Goal: Answer question/provide support: Share knowledge or assist other users

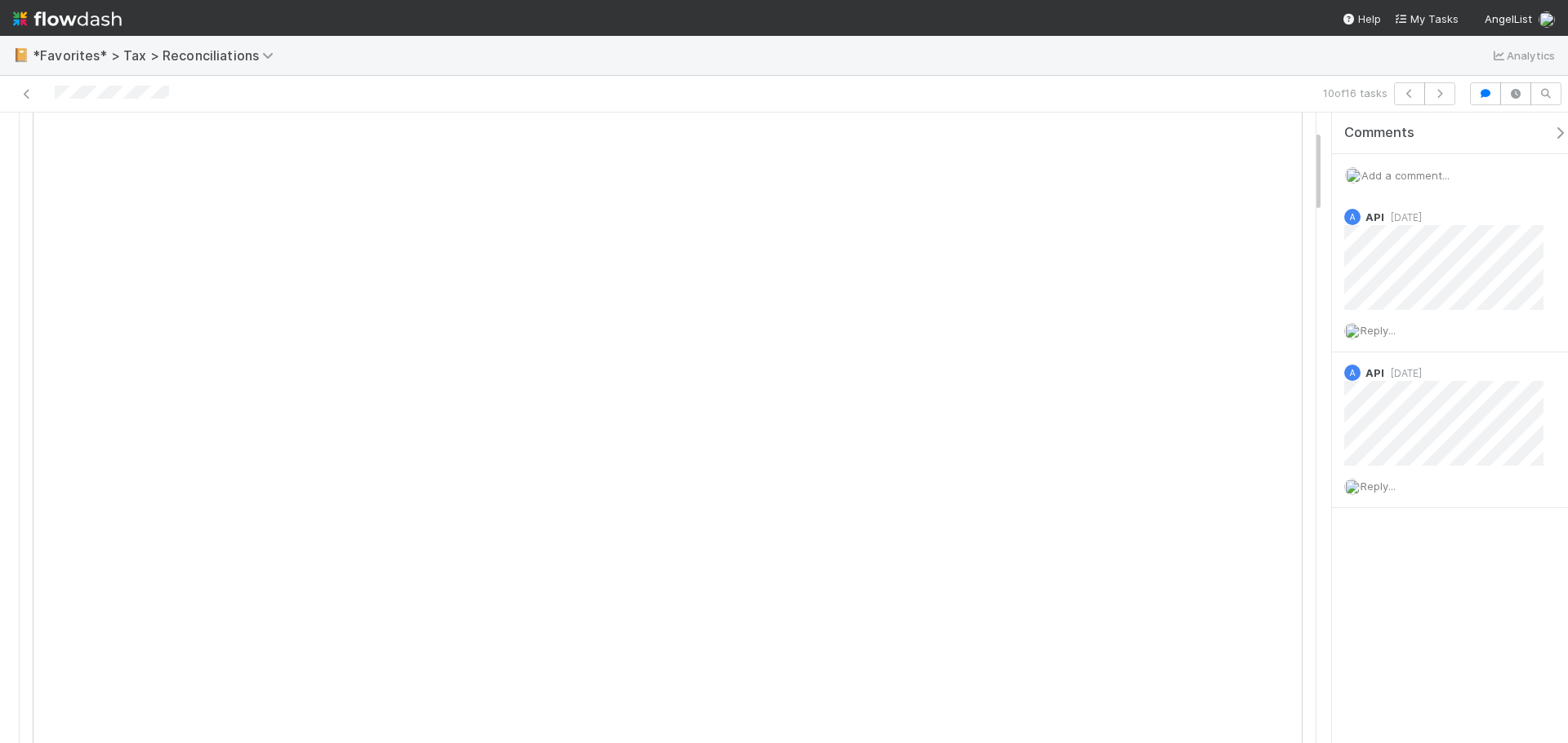
scroll to position [245, 0]
click at [1398, 180] on span "Add a comment..." at bounding box center [1405, 175] width 89 height 13
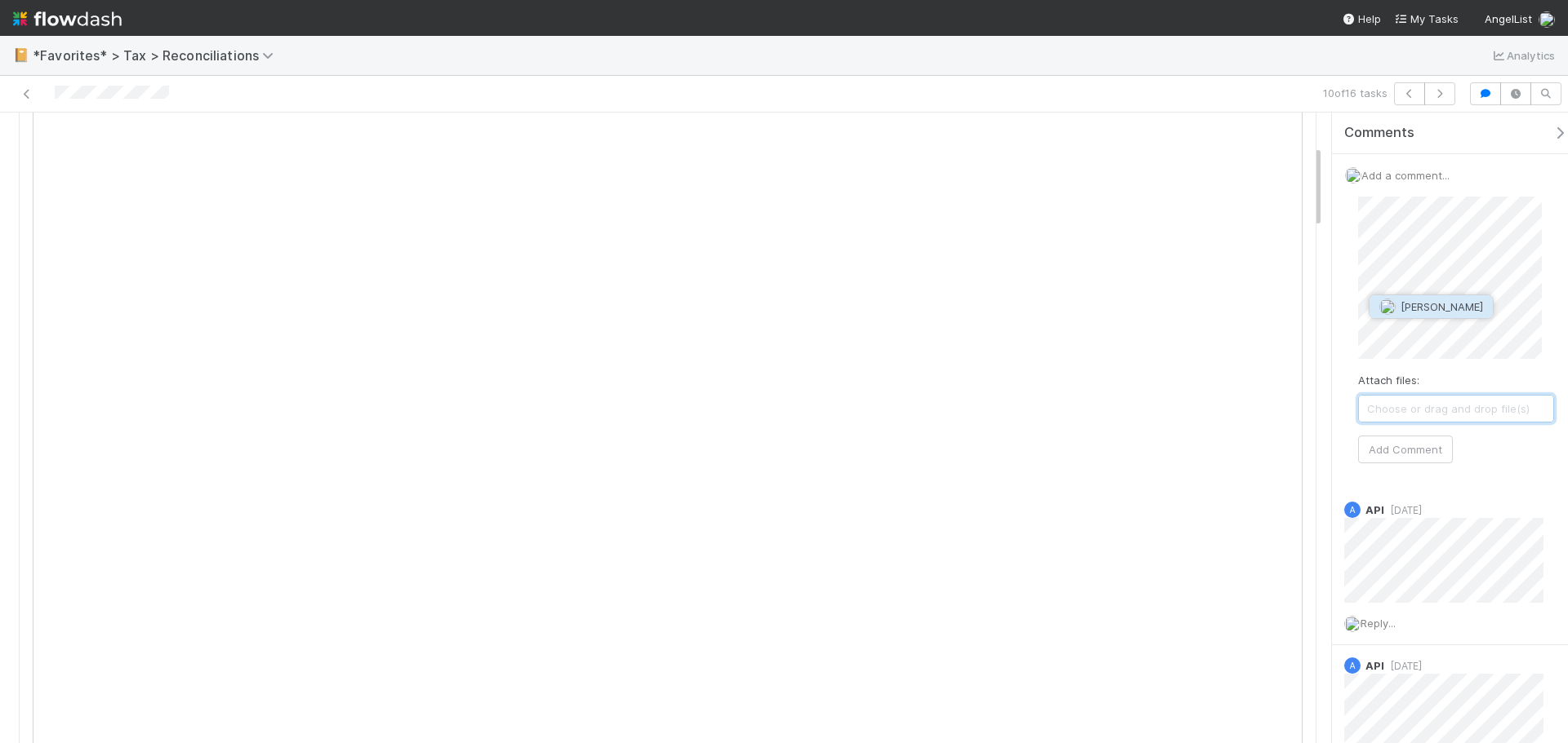
click at [1434, 304] on span "[PERSON_NAME]" at bounding box center [1441, 307] width 83 height 13
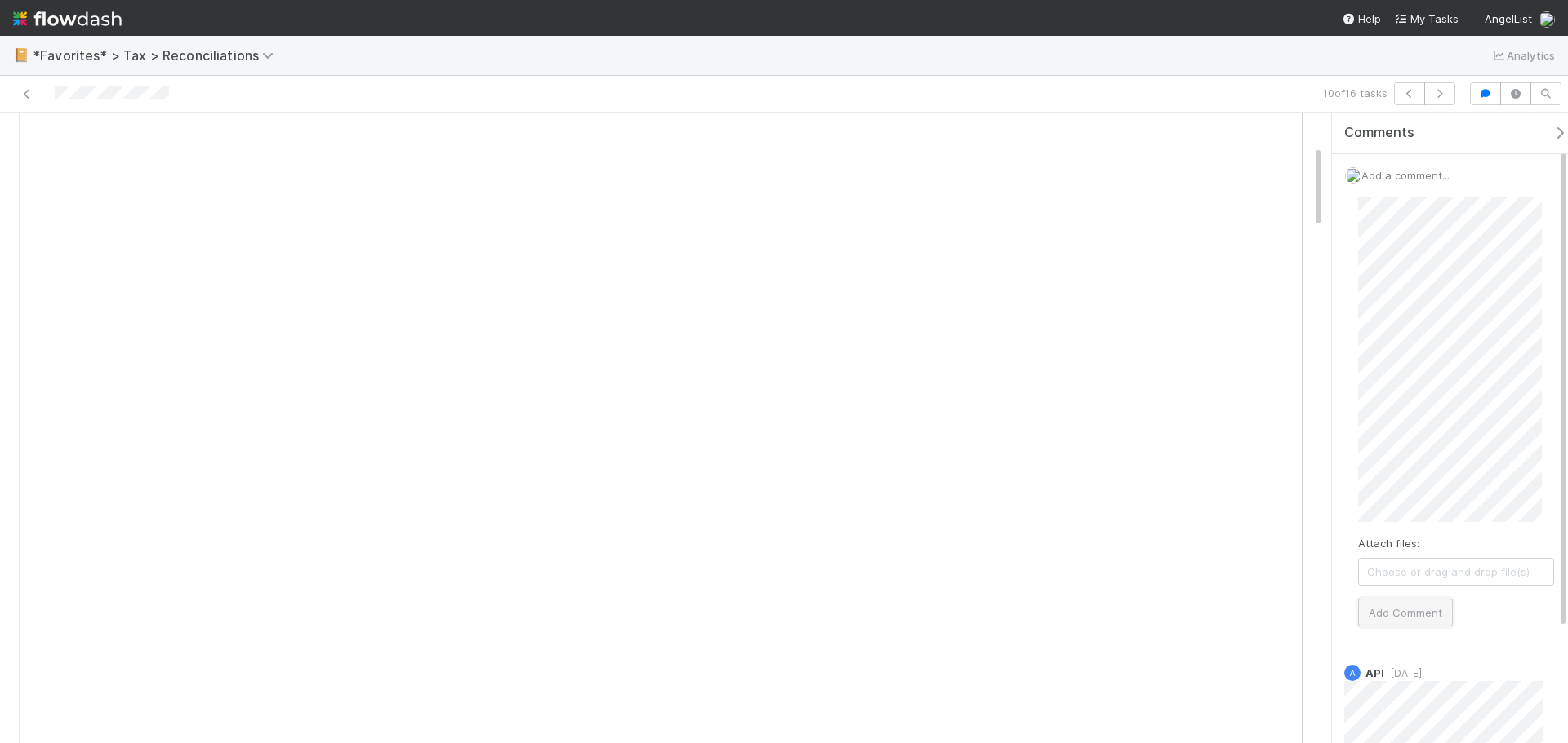
click at [1415, 611] on button "Add Comment" at bounding box center [1405, 613] width 95 height 28
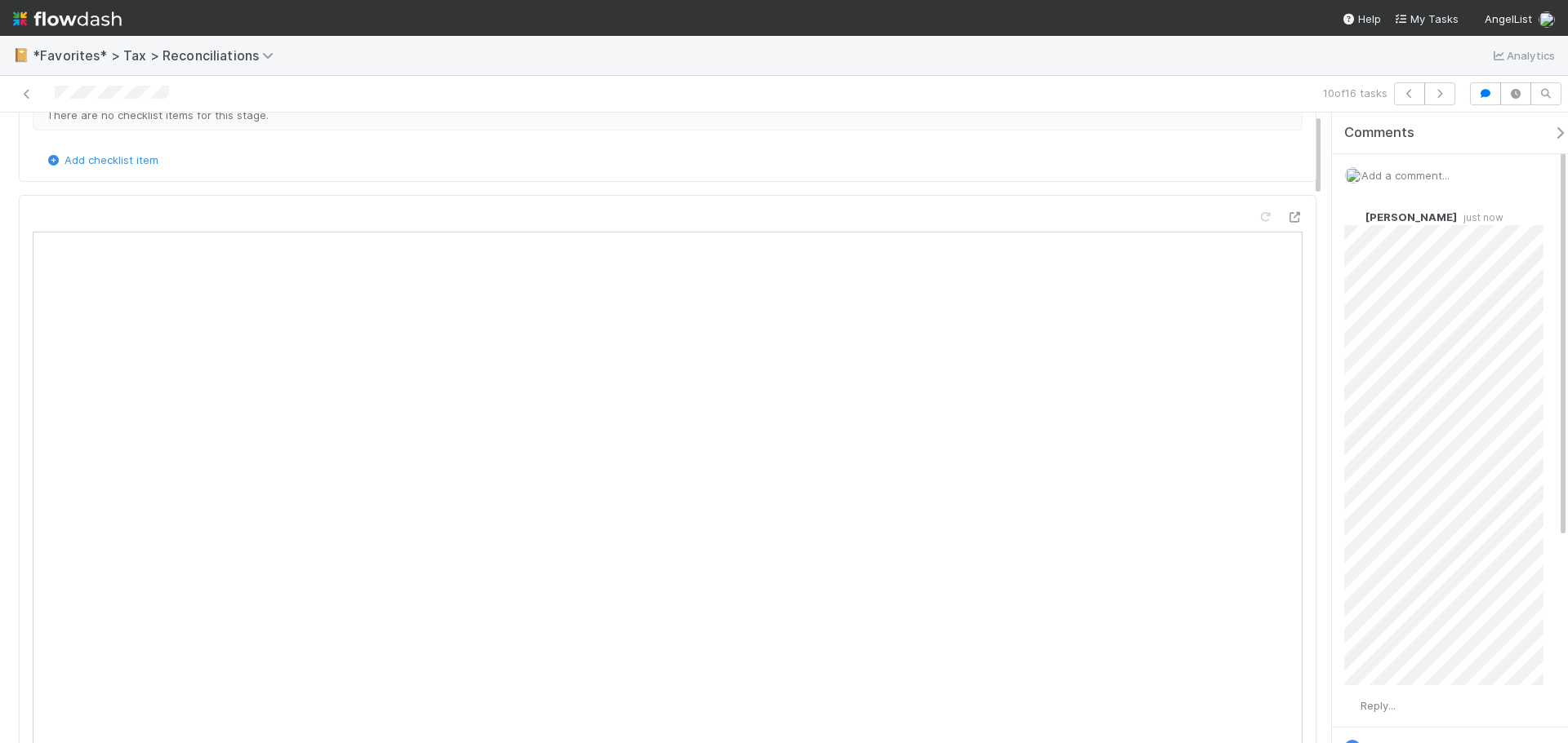
scroll to position [0, 0]
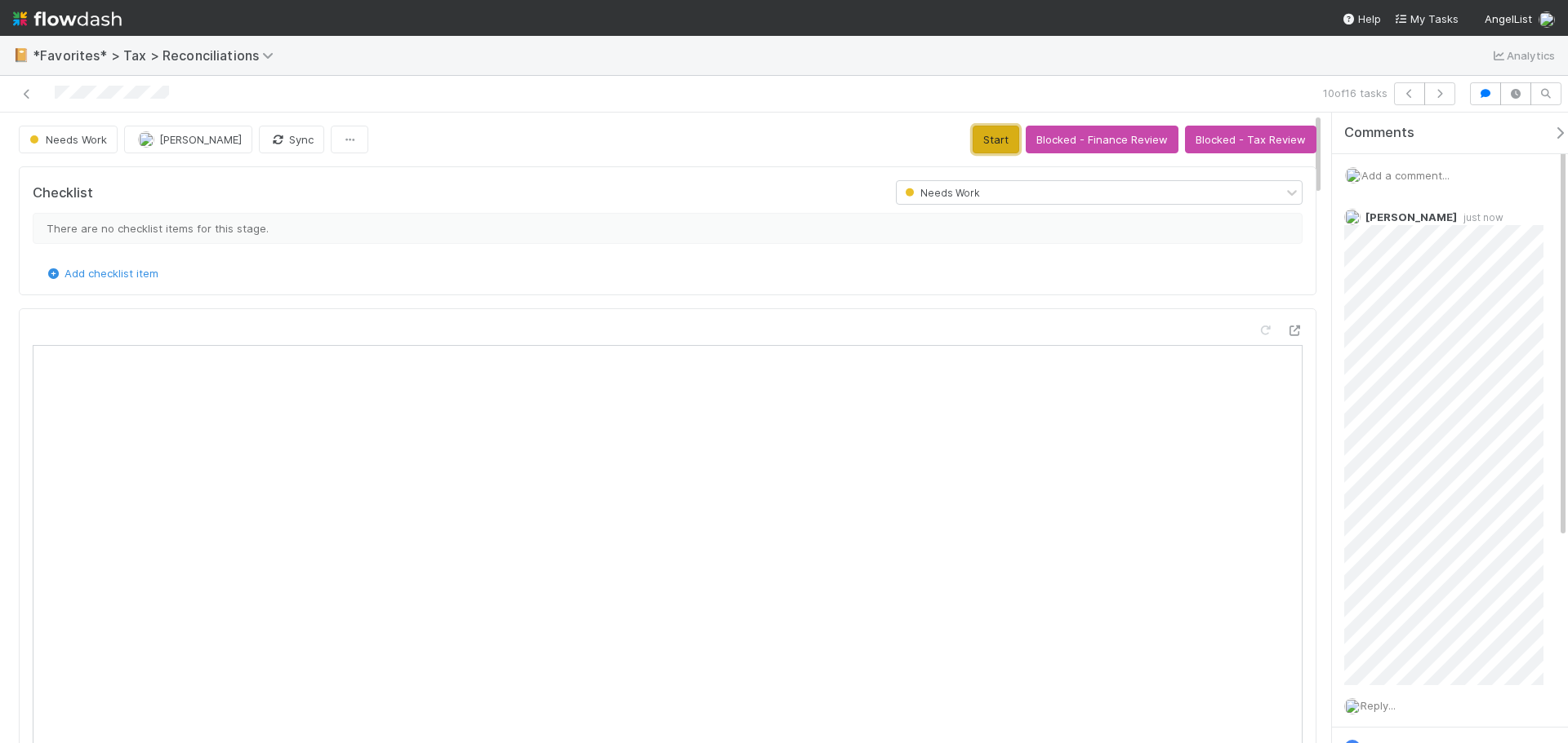
click at [997, 142] on button "Start" at bounding box center [996, 140] width 47 height 28
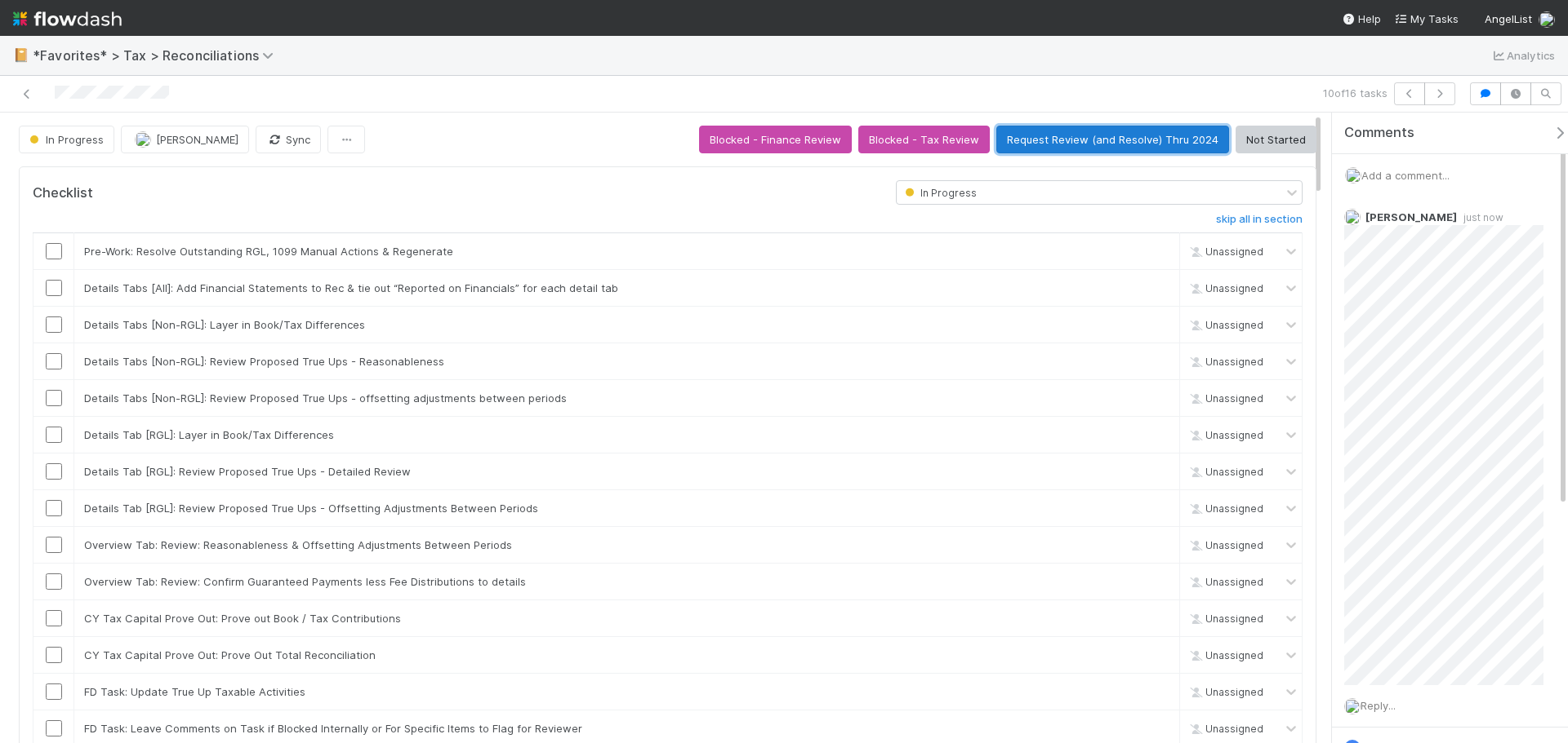
click at [1054, 147] on button "Request Review (and Resolve) Thru 2024" at bounding box center [1112, 140] width 233 height 28
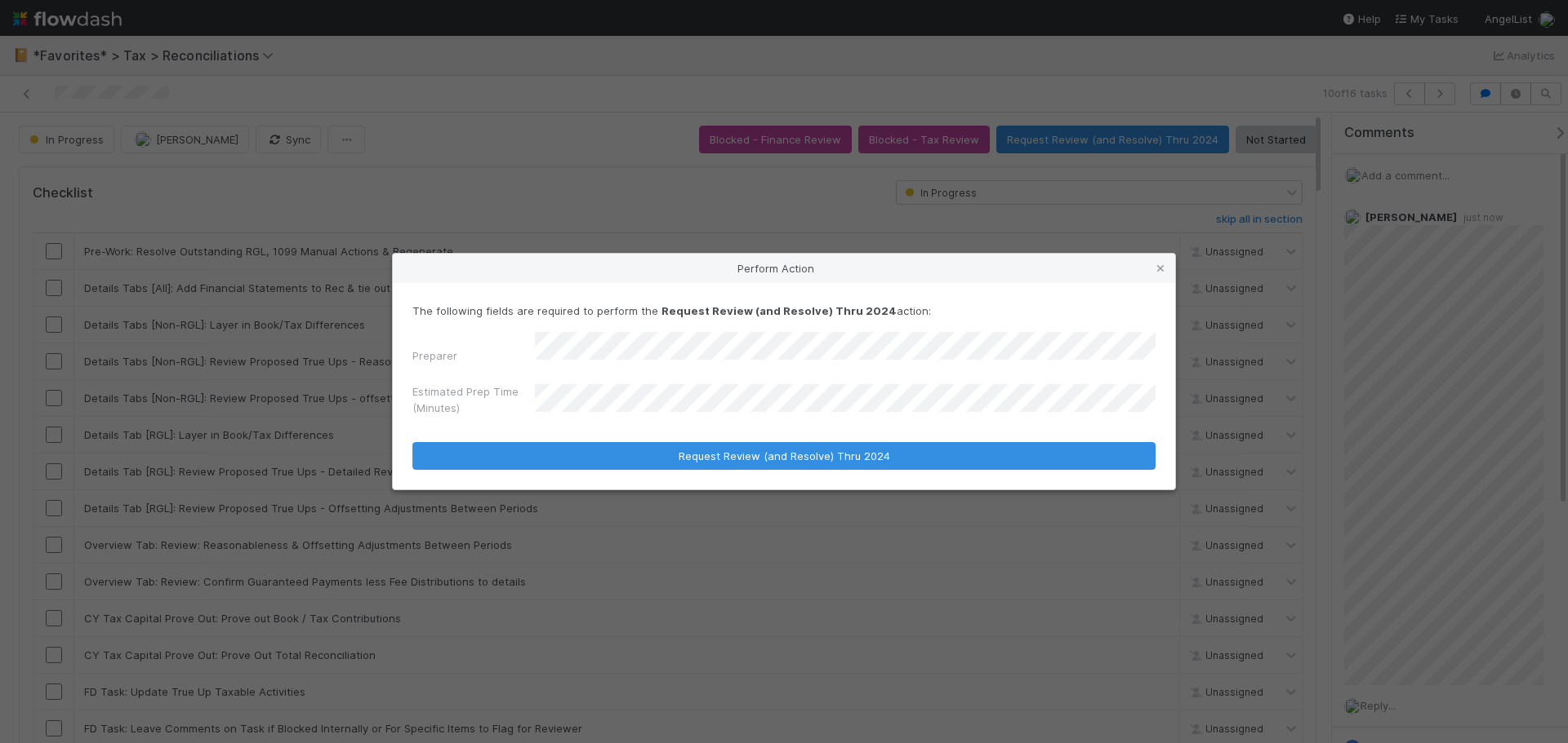
click at [722, 471] on div "The following fields are required to perform the Request Review (and Resolve) T…" at bounding box center [784, 386] width 783 height 207
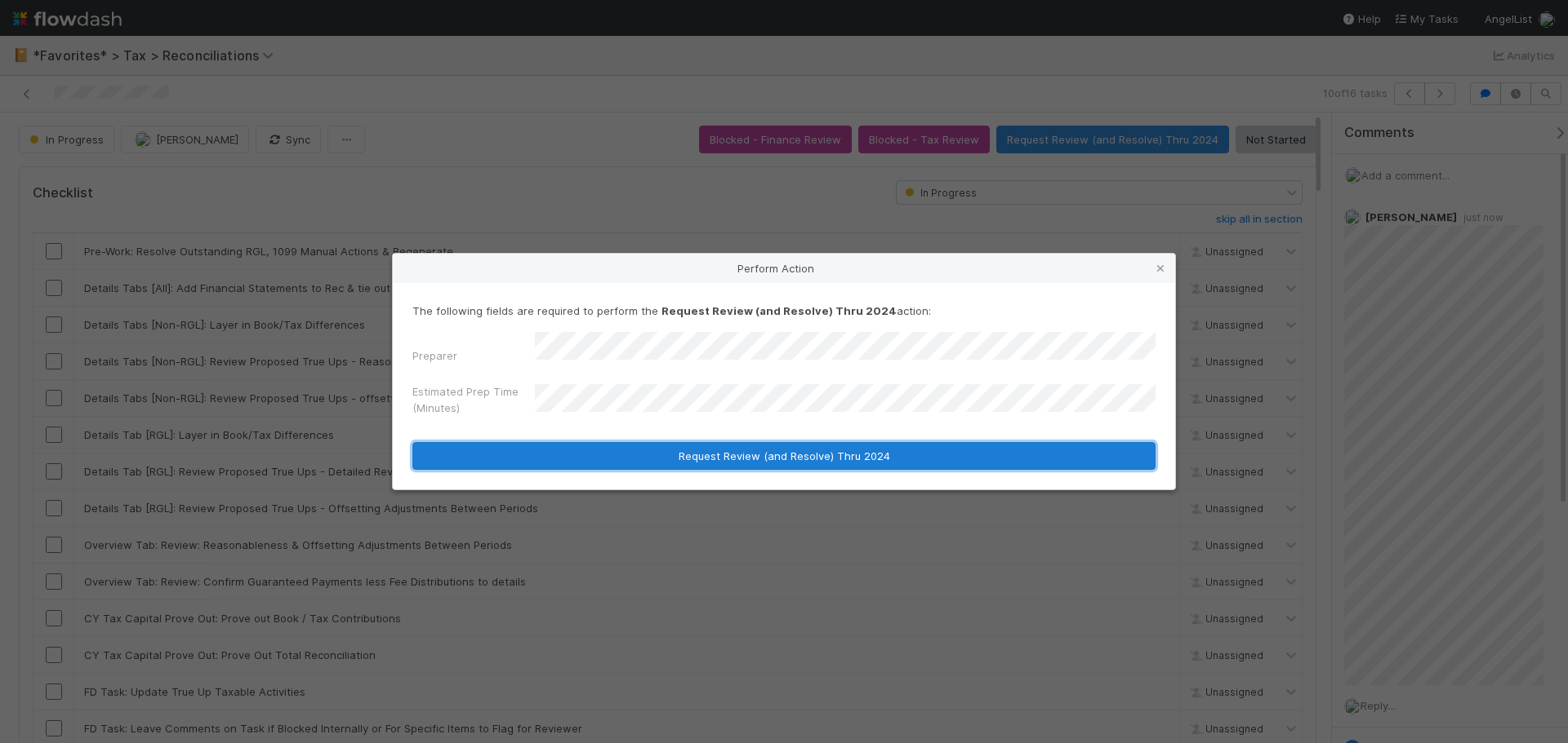
click at [744, 442] on button "Request Review (and Resolve) Thru 2024" at bounding box center [784, 456] width 743 height 28
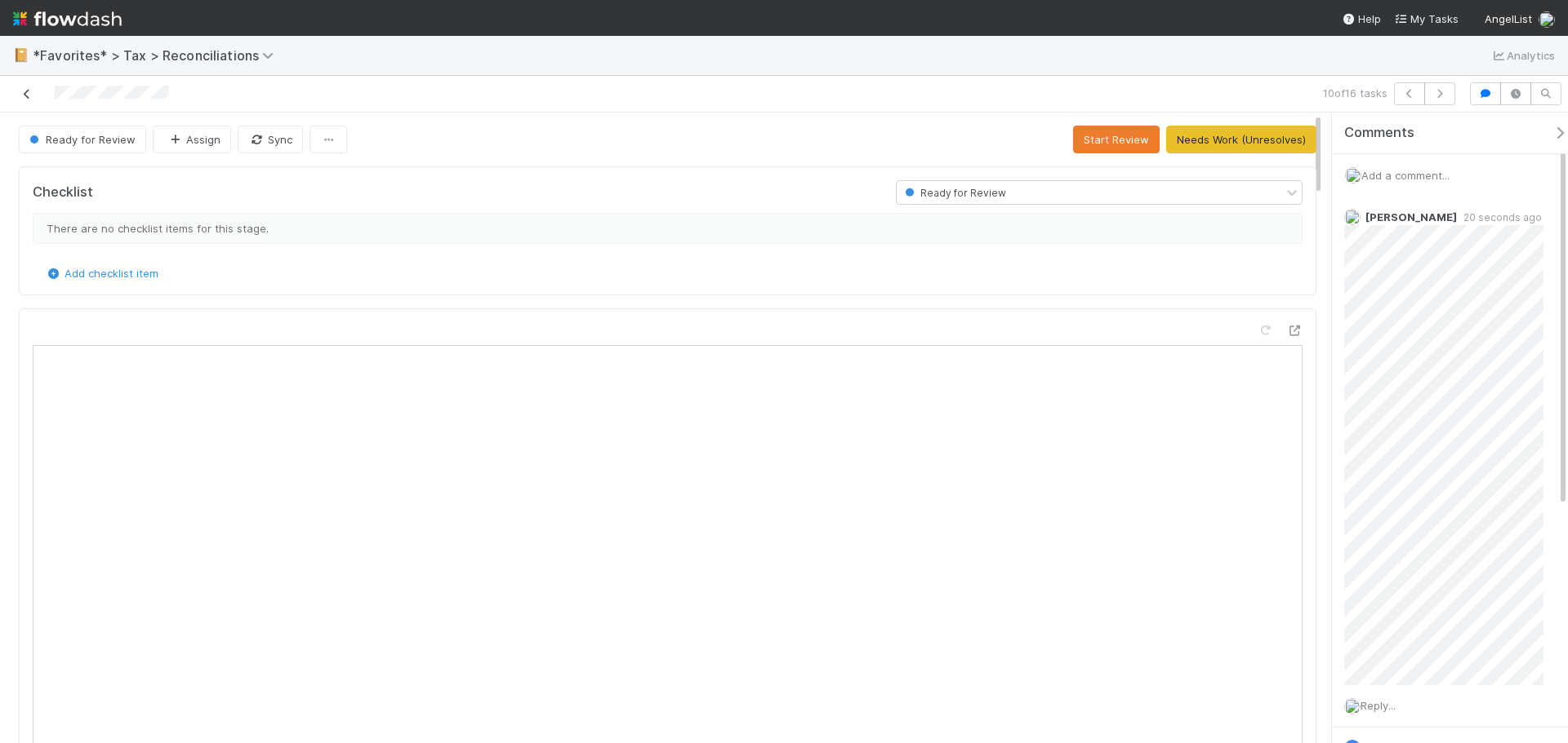
click at [26, 87] on link at bounding box center [27, 94] width 17 height 17
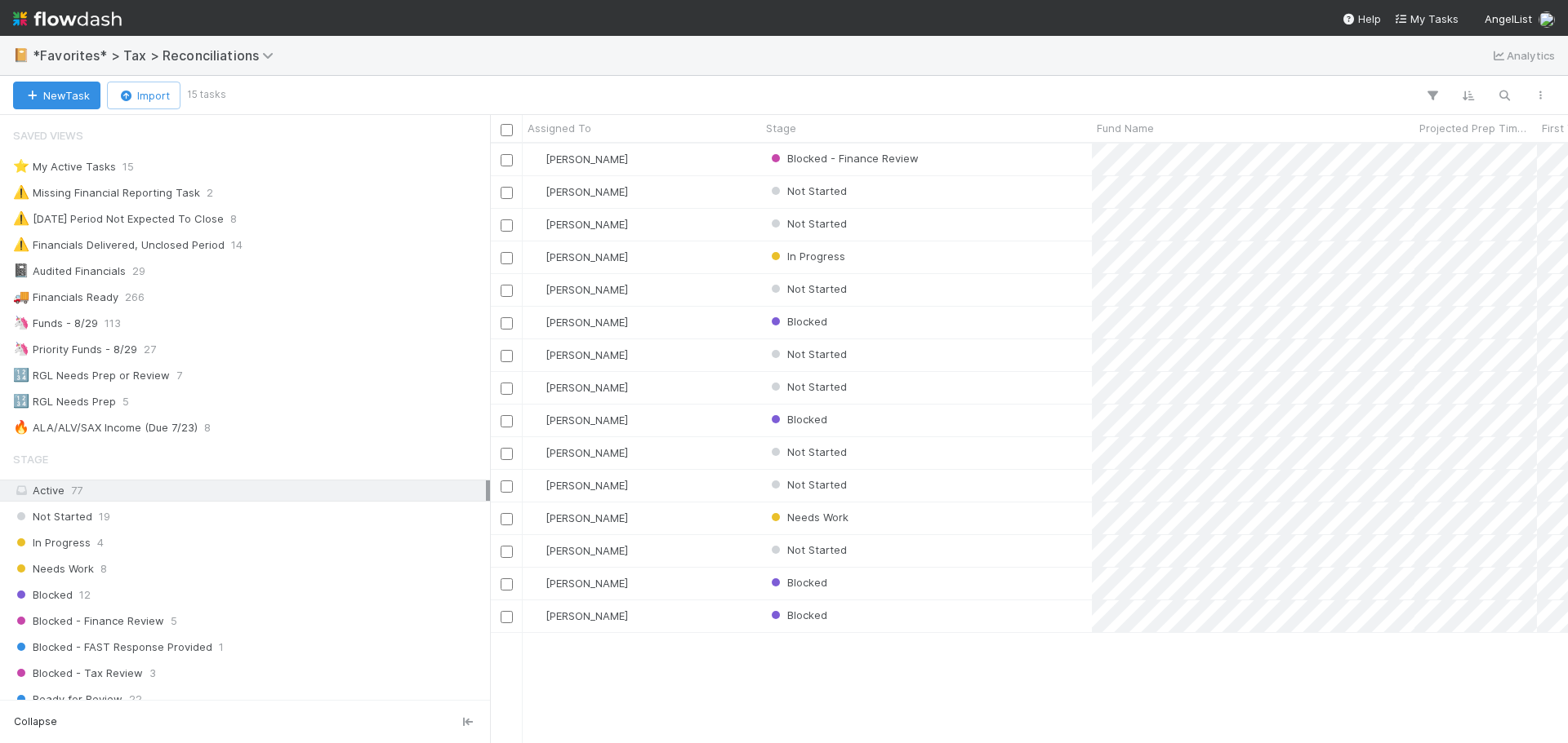
scroll to position [588, 1066]
click at [1035, 512] on div "Needs Work" at bounding box center [926, 519] width 331 height 32
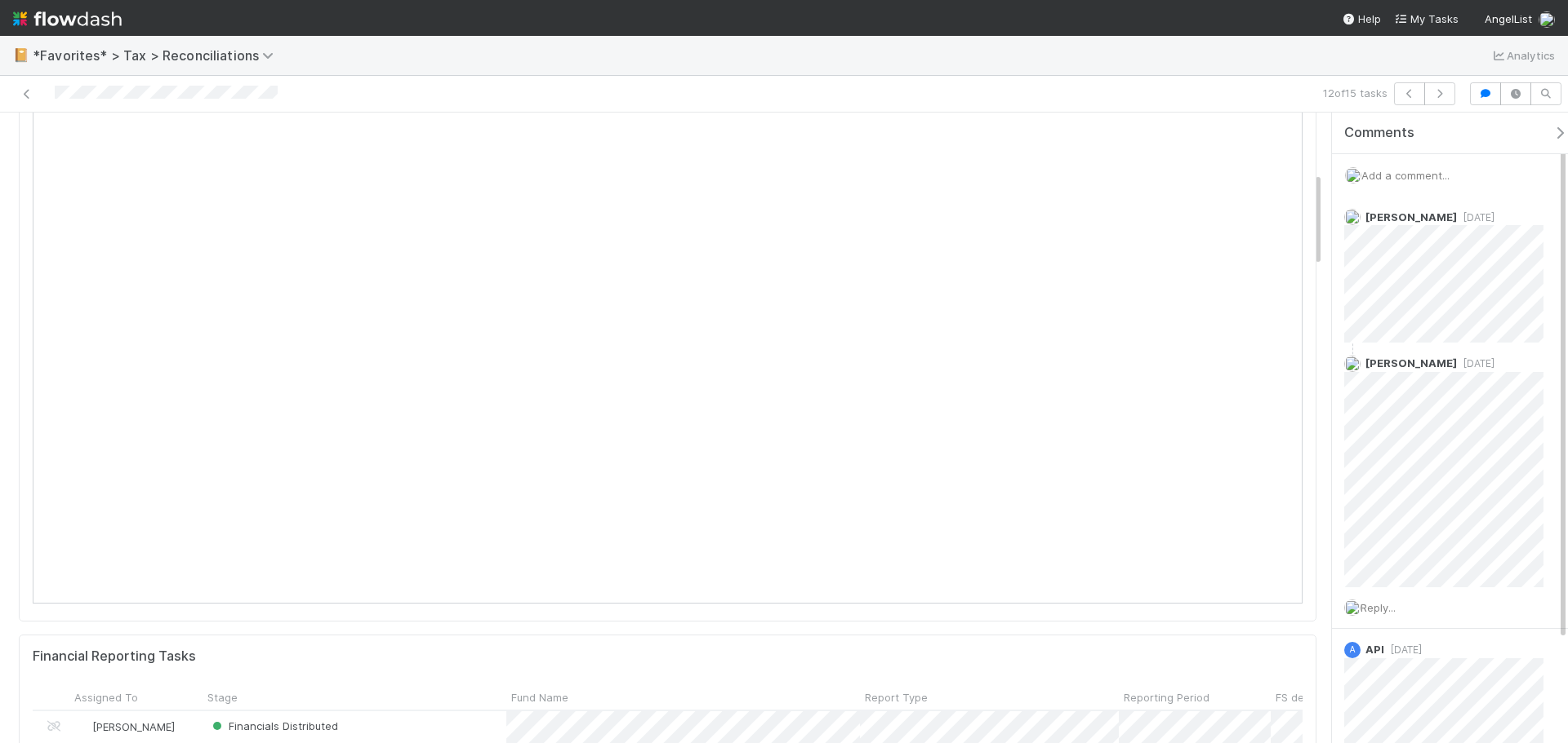
scroll to position [327, 0]
